Goal: Navigation & Orientation: Find specific page/section

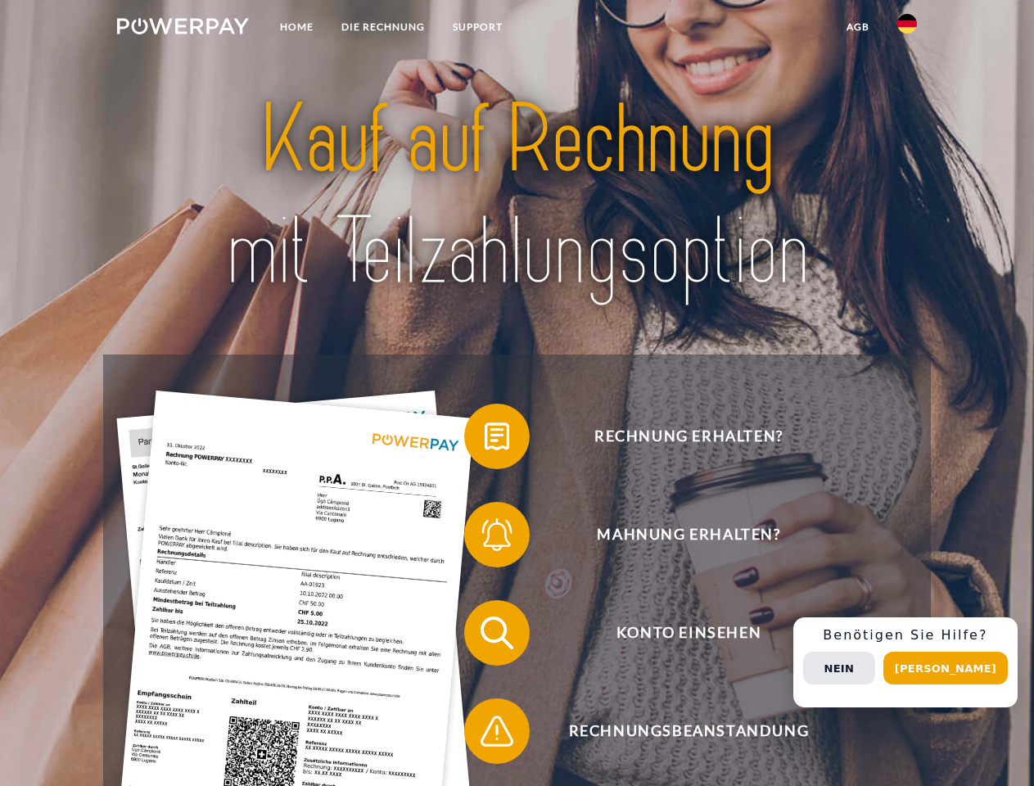
click at [183, 29] on img at bounding box center [183, 26] width 132 height 16
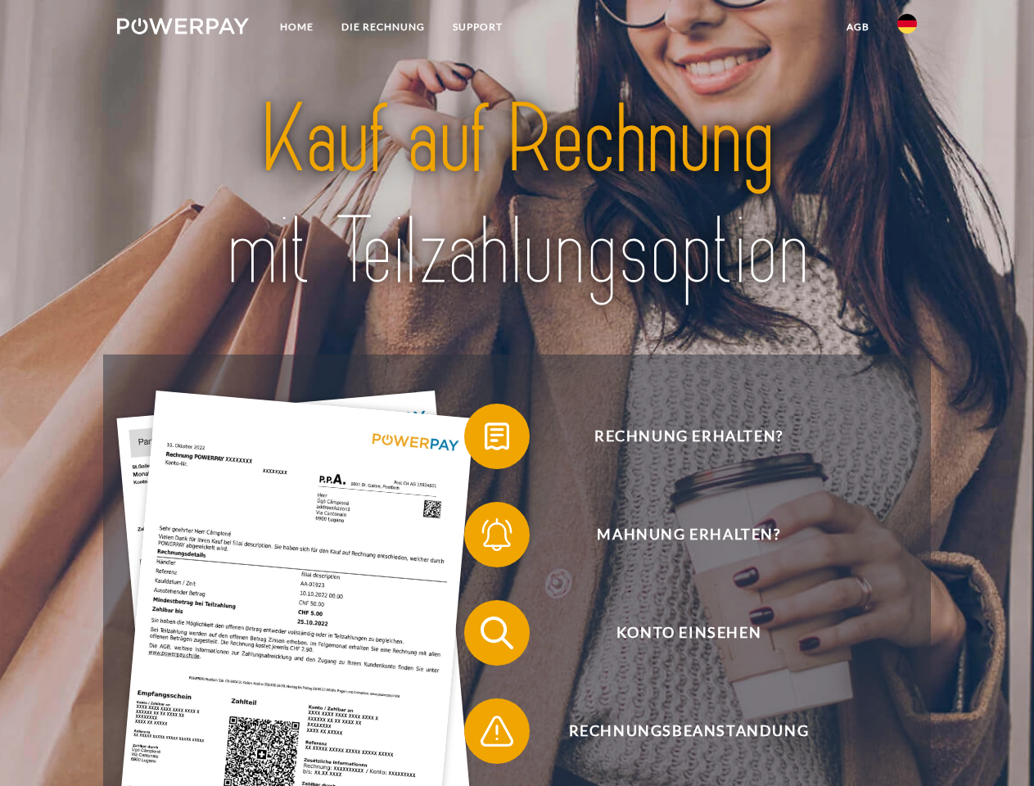
click at [907, 29] on img at bounding box center [907, 24] width 20 height 20
click at [857, 27] on link "agb" at bounding box center [857, 26] width 51 height 29
click at [485, 440] on span at bounding box center [472, 436] width 82 height 82
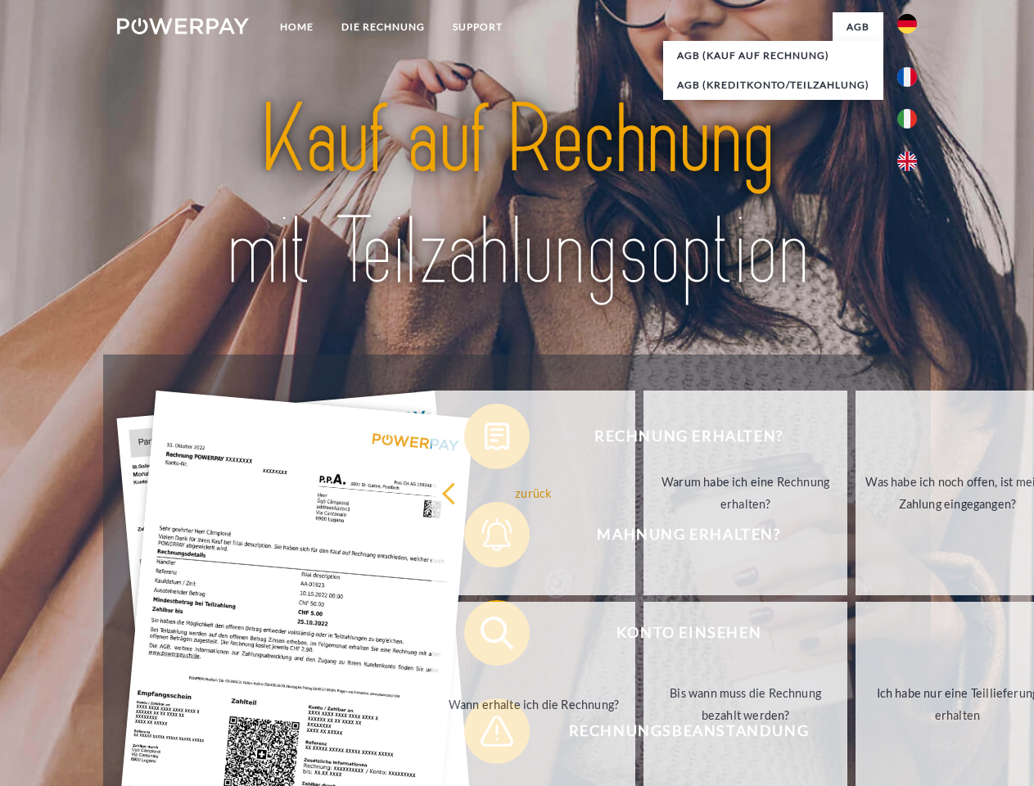
click at [485, 538] on link "zurück" at bounding box center [533, 492] width 204 height 205
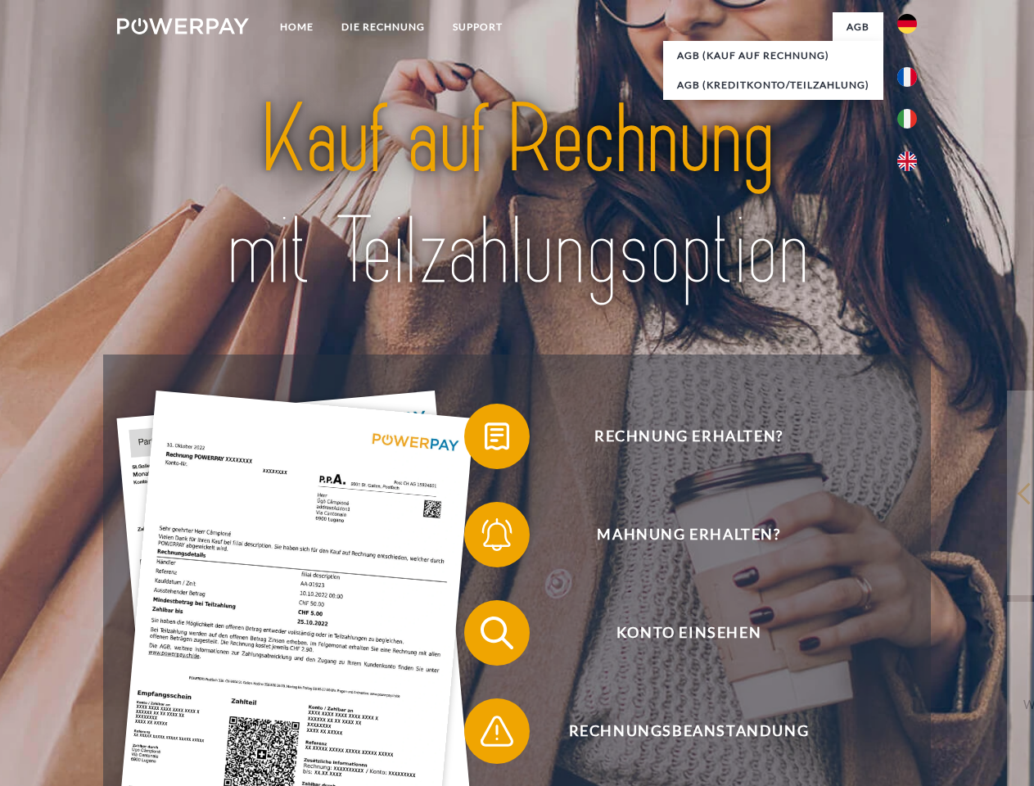
click at [485, 636] on span at bounding box center [472, 633] width 82 height 82
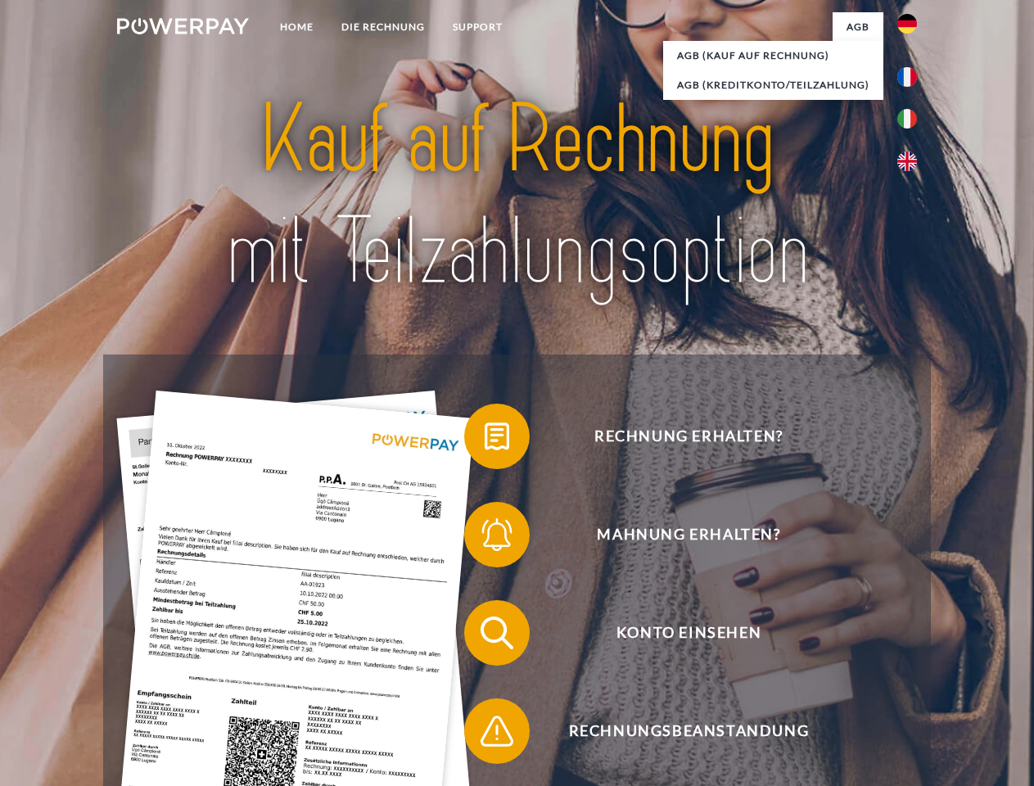
click at [485, 734] on span at bounding box center [472, 731] width 82 height 82
click at [911, 662] on div "Rechnung erhalten? Mahnung erhalten? Konto einsehen" at bounding box center [516, 681] width 827 height 655
click at [871, 665] on span "Konto einsehen" at bounding box center [688, 632] width 401 height 65
click at [951, 668] on header "Home DIE RECHNUNG SUPPORT" at bounding box center [517, 565] width 1034 height 1130
